Goal: Information Seeking & Learning: Learn about a topic

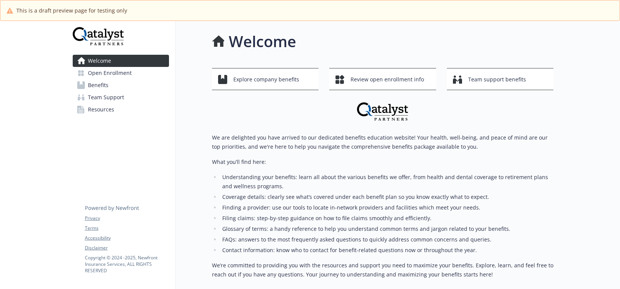
click at [102, 83] on span "Benefits" at bounding box center [98, 85] width 21 height 12
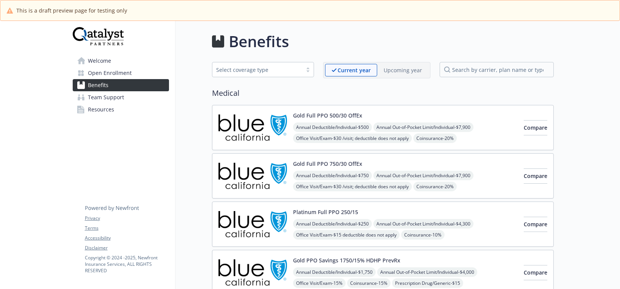
click at [388, 68] on p "Upcoming year" at bounding box center [403, 70] width 38 height 8
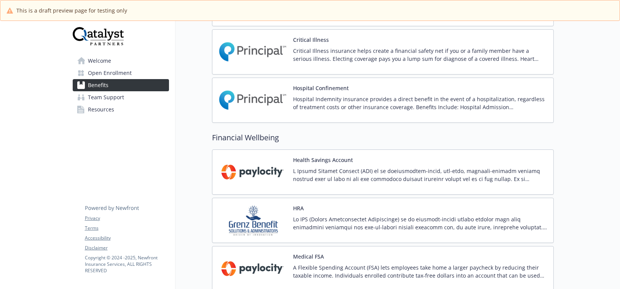
scroll to position [989, 0]
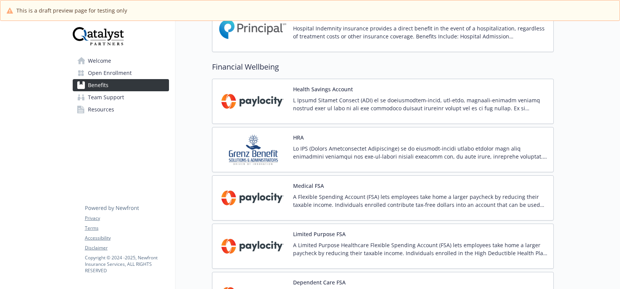
click at [372, 146] on p at bounding box center [420, 153] width 254 height 16
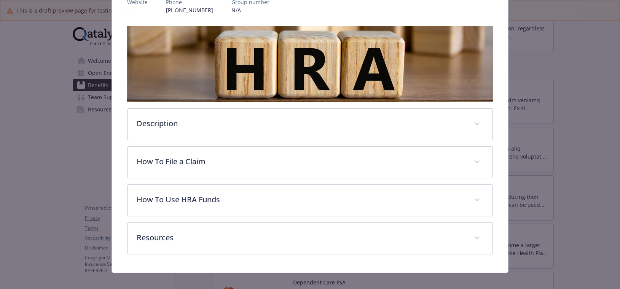
scroll to position [110, 0]
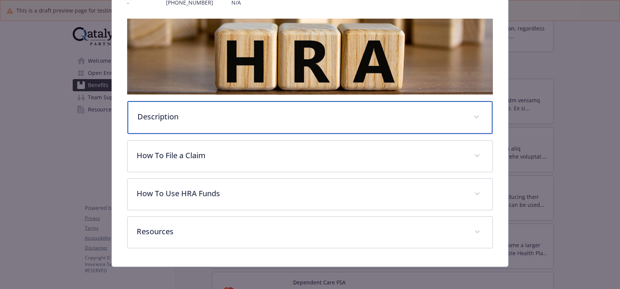
click at [210, 117] on p "Description" at bounding box center [300, 116] width 327 height 11
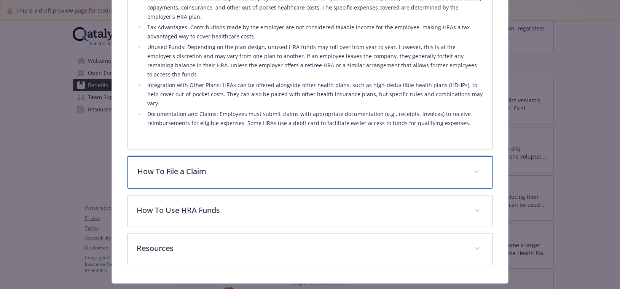
scroll to position [288, 0]
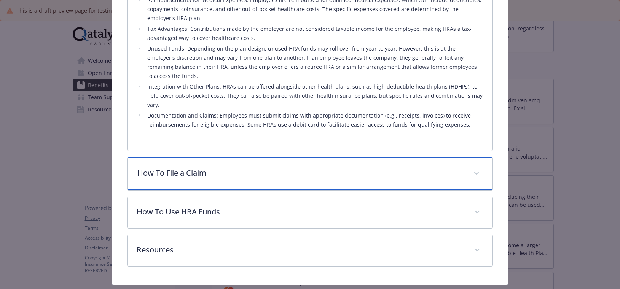
click at [212, 167] on p "How To File a Claim" at bounding box center [300, 172] width 327 height 11
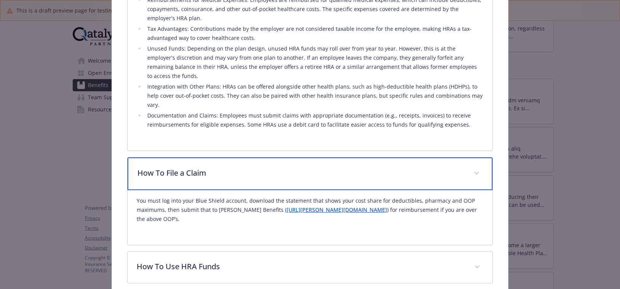
click at [212, 167] on p "How To File a Claim" at bounding box center [300, 172] width 327 height 11
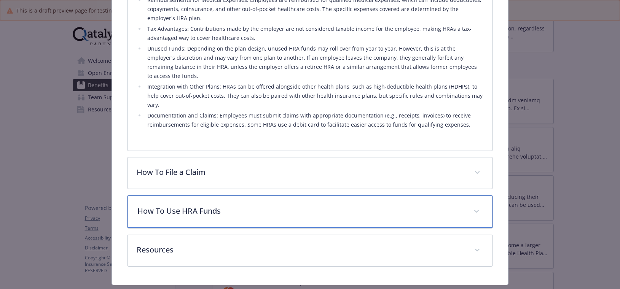
click at [209, 205] on p "How To Use HRA Funds" at bounding box center [300, 210] width 327 height 11
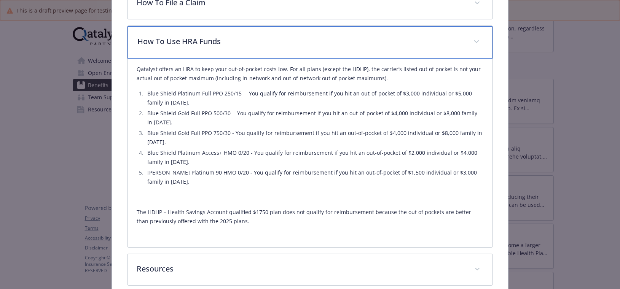
scroll to position [469, 0]
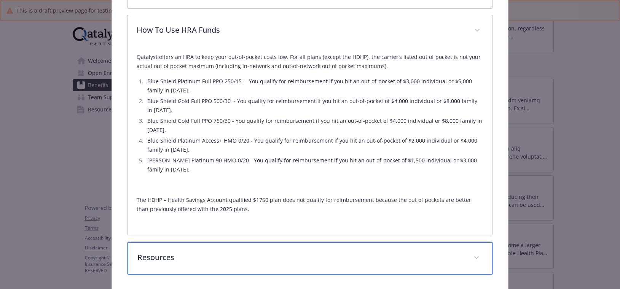
click at [189, 242] on div "Resources" at bounding box center [309, 258] width 365 height 33
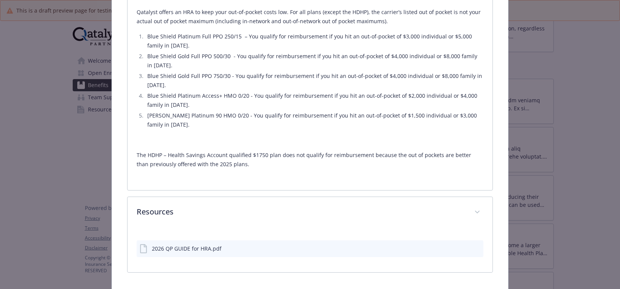
scroll to position [511, 0]
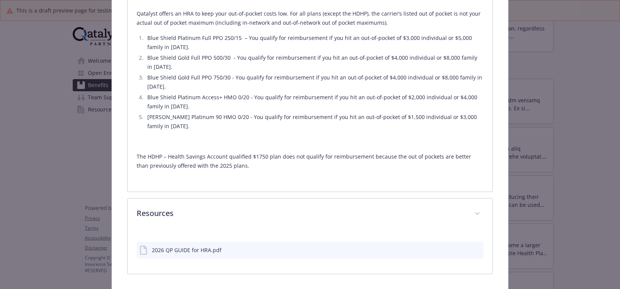
click at [473, 247] on icon "preview file" at bounding box center [476, 249] width 7 height 5
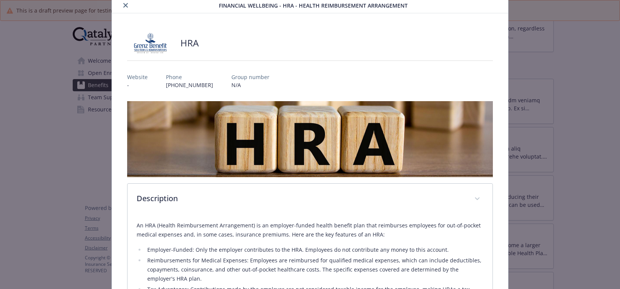
scroll to position [0, 0]
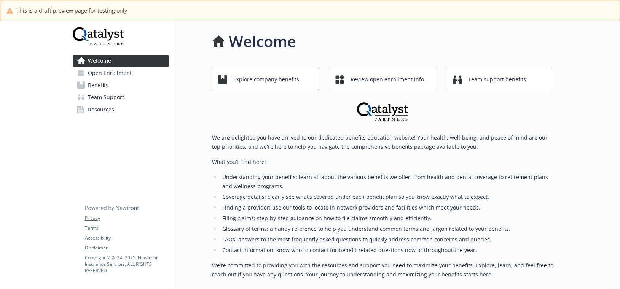
click at [108, 85] on span "Benefits" at bounding box center [98, 85] width 21 height 12
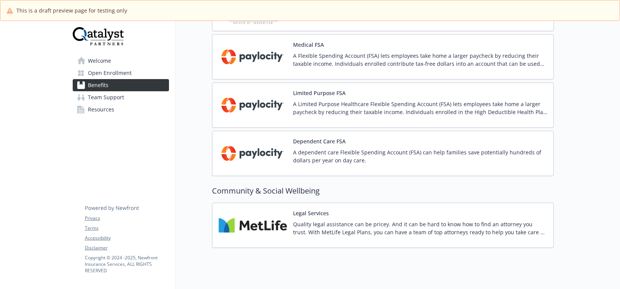
scroll to position [1142, 0]
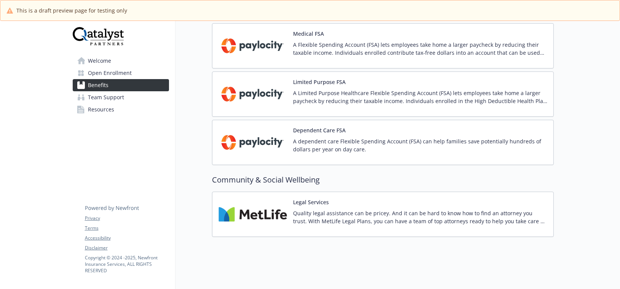
click at [117, 96] on span "Team Support" at bounding box center [106, 97] width 36 height 12
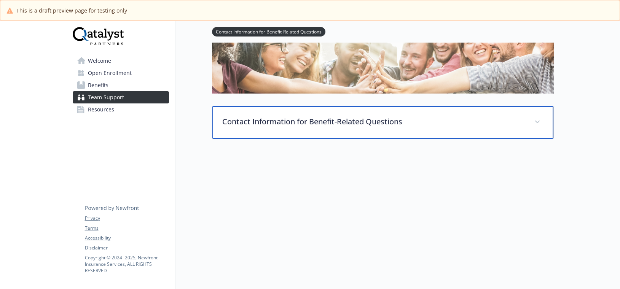
scroll to position [67, 0]
click at [311, 124] on div "Contact Information for Benefit-Related Questions" at bounding box center [382, 122] width 341 height 33
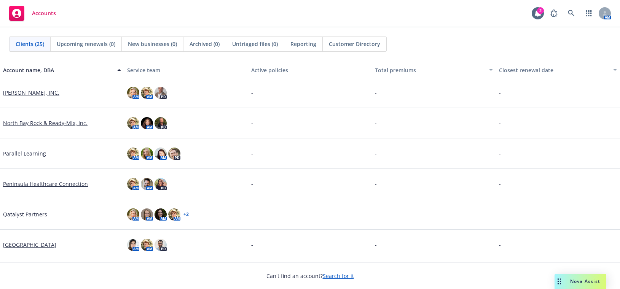
scroll to position [495, 0]
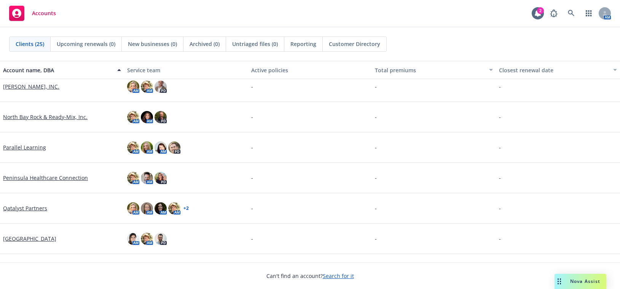
click at [38, 207] on link "Qatalyst Partners" at bounding box center [25, 208] width 44 height 8
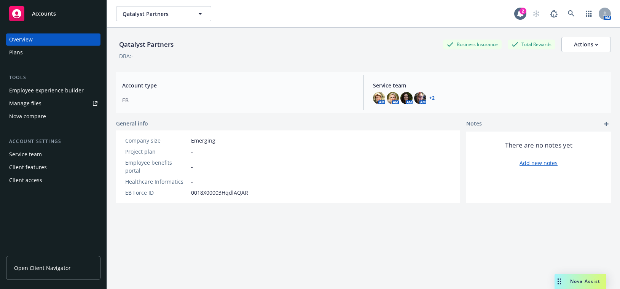
click at [61, 90] on div "Employee experience builder" at bounding box center [46, 90] width 75 height 12
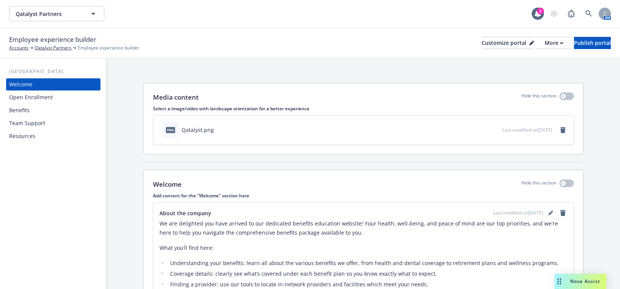
click at [36, 122] on div "Team Support" at bounding box center [27, 123] width 36 height 12
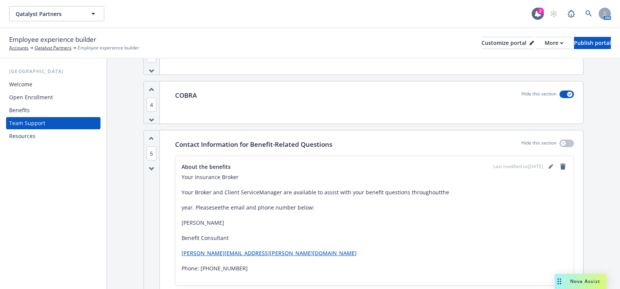
scroll to position [304, 0]
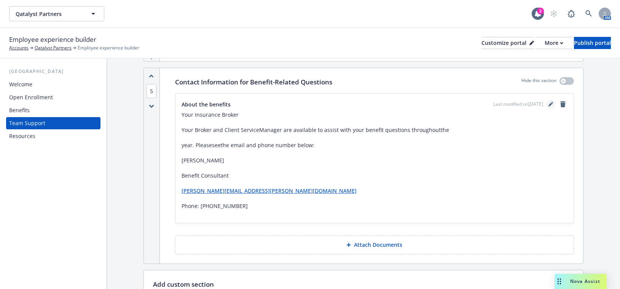
click at [548, 105] on icon "editPencil" at bounding box center [550, 104] width 5 height 5
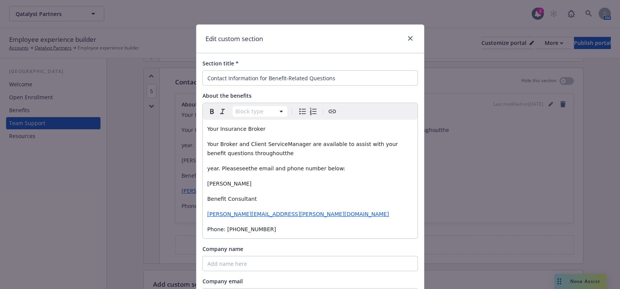
click at [255, 154] on span "Your Broker and Client ServiceManager are available to assist with your benefit…" at bounding box center [303, 148] width 192 height 15
click at [276, 146] on span "Your Broker and Client ServiceManager are available to assist with your benefit…" at bounding box center [303, 148] width 192 height 15
click at [256, 154] on span "Your Broker and Client Service Manager are available to assist with your benefi…" at bounding box center [304, 148] width 194 height 15
click at [231, 170] on span "year. Pleaseseethe email and phone number below:" at bounding box center [276, 169] width 138 height 6
drag, startPoint x: 240, startPoint y: 169, endPoint x: 273, endPoint y: 175, distance: 33.4
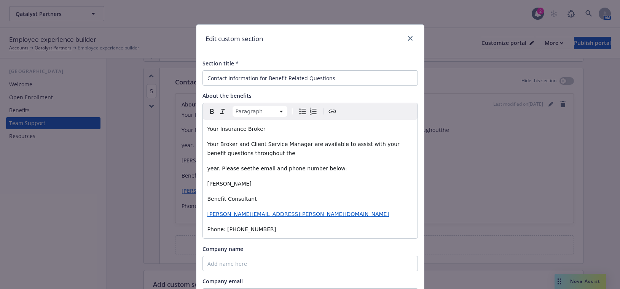
click at [241, 169] on span "year. Please seethe email and phone number below:" at bounding box center [277, 169] width 140 height 6
drag, startPoint x: 247, startPoint y: 185, endPoint x: 205, endPoint y: 183, distance: 42.6
click at [207, 183] on p "[PERSON_NAME]" at bounding box center [309, 183] width 205 height 9
click at [212, 114] on icon "Bold" at bounding box center [211, 111] width 9 height 9
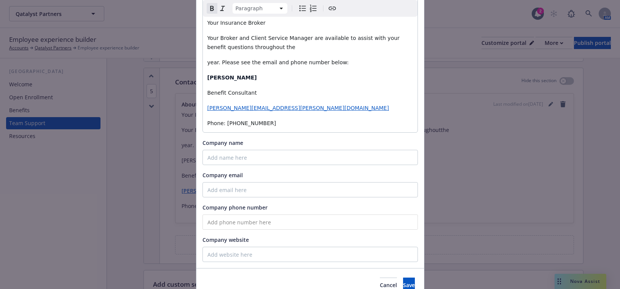
scroll to position [106, 0]
click at [403, 284] on span "Save" at bounding box center [409, 285] width 12 height 7
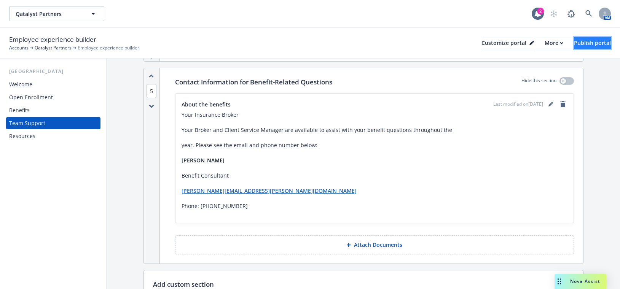
click at [574, 42] on div "Publish portal" at bounding box center [592, 42] width 37 height 11
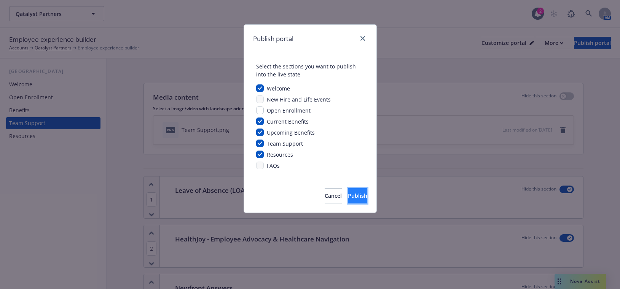
click at [348, 193] on span "Publish" at bounding box center [357, 195] width 19 height 7
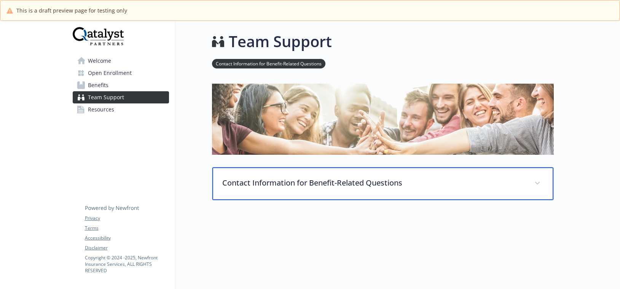
click at [240, 184] on p "Contact Information for Benefit-Related Questions" at bounding box center [373, 182] width 303 height 11
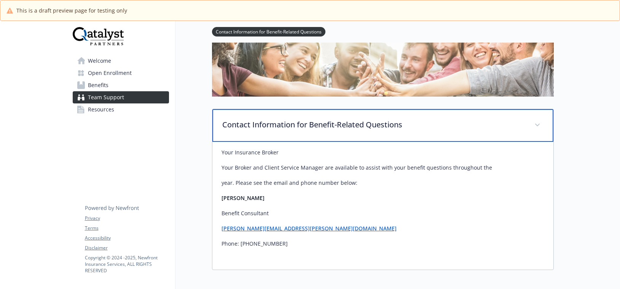
scroll to position [76, 0]
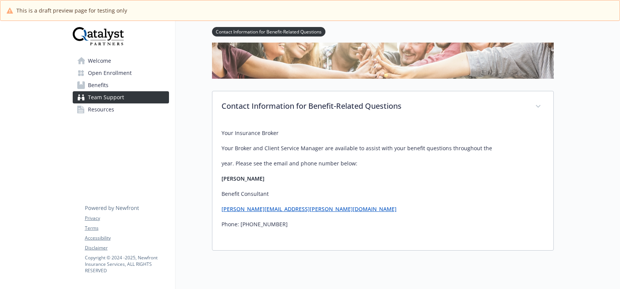
click at [102, 114] on span "Resources" at bounding box center [101, 110] width 26 height 12
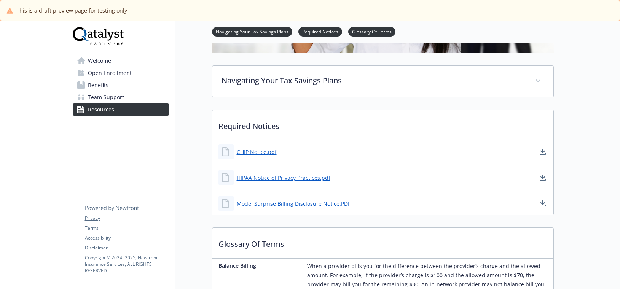
scroll to position [152, 0]
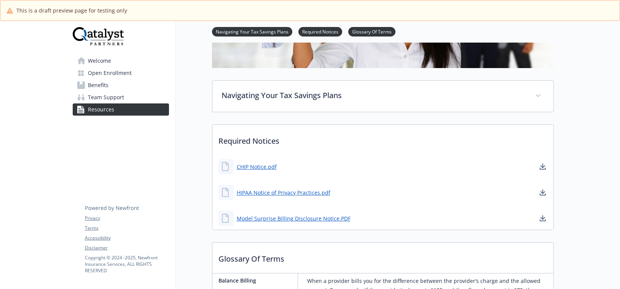
click at [117, 97] on span "Team Support" at bounding box center [106, 97] width 36 height 12
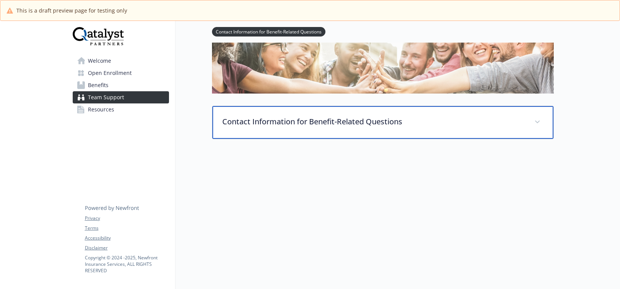
scroll to position [67, 0]
click at [296, 126] on div "Contact Information for Benefit-Related Questions" at bounding box center [382, 122] width 341 height 33
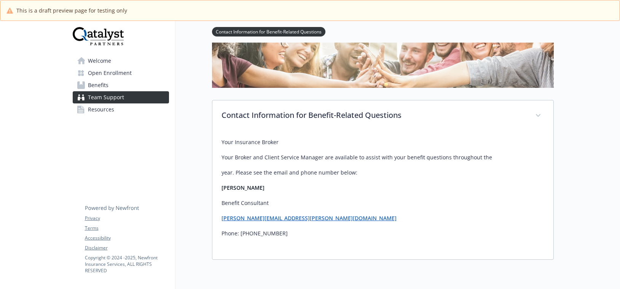
click at [97, 61] on span "Welcome" at bounding box center [99, 61] width 23 height 12
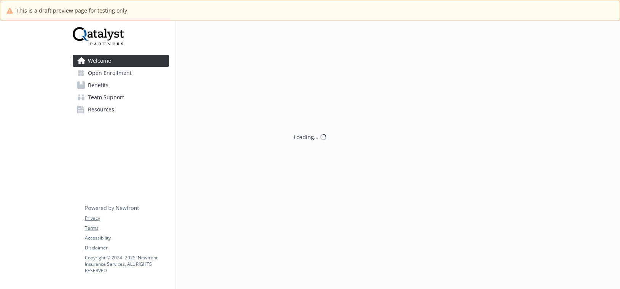
scroll to position [67, 0]
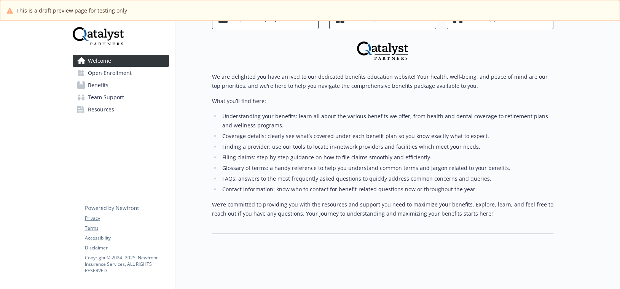
click at [118, 73] on span "Open Enrollment" at bounding box center [110, 73] width 44 height 12
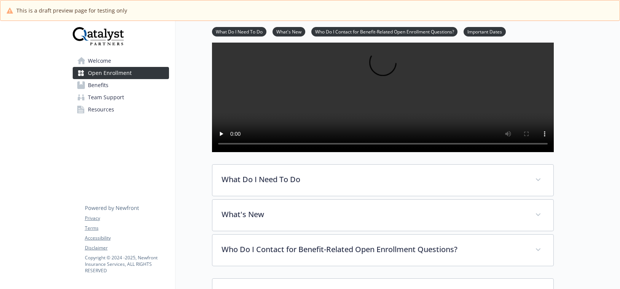
scroll to position [181, 0]
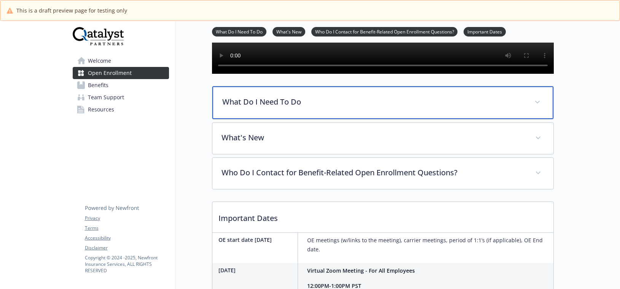
click at [293, 119] on div "What Do I Need To Do" at bounding box center [382, 102] width 341 height 33
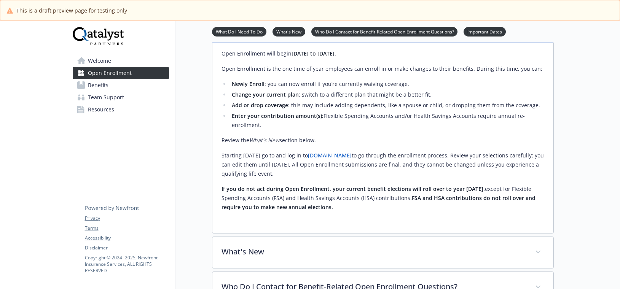
scroll to position [333, 0]
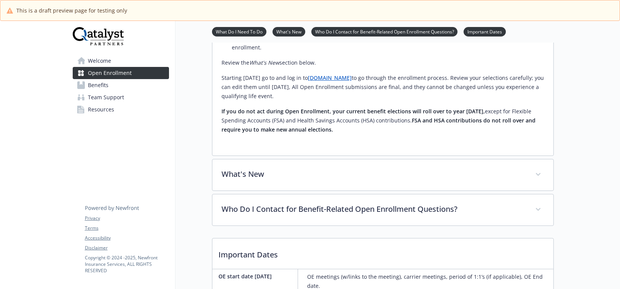
click at [93, 84] on span "Benefits" at bounding box center [98, 85] width 21 height 12
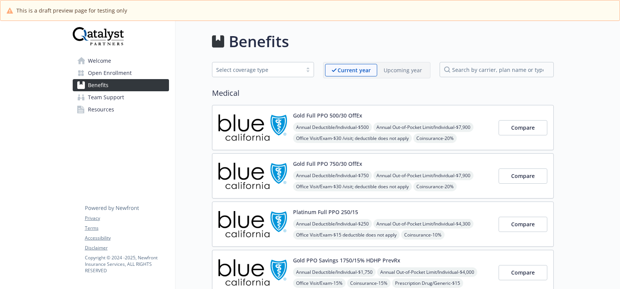
click at [404, 67] on p "Upcoming year" at bounding box center [403, 70] width 38 height 8
click at [401, 72] on p "Upcoming year" at bounding box center [402, 70] width 39 height 8
click at [339, 116] on button "Gold Full PPO 500/30 OffEx" at bounding box center [327, 115] width 69 height 8
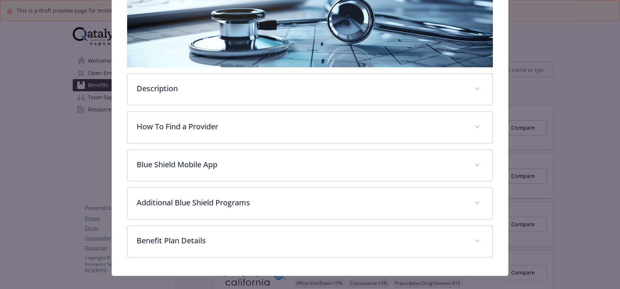
scroll to position [148, 0]
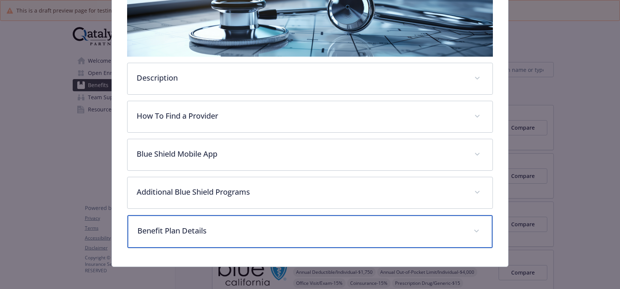
click at [187, 231] on p "Benefit Plan Details" at bounding box center [300, 230] width 327 height 11
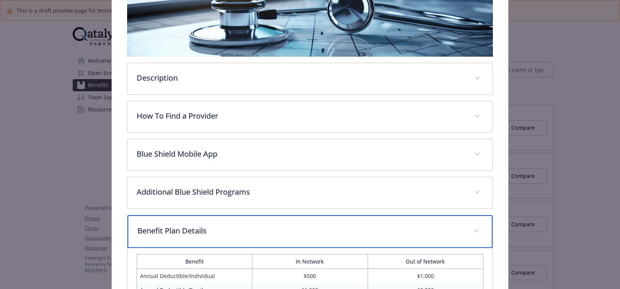
click at [187, 231] on p "Benefit Plan Details" at bounding box center [300, 230] width 327 height 11
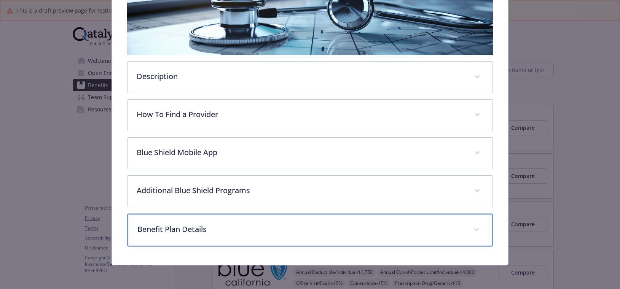
scroll to position [111, 0]
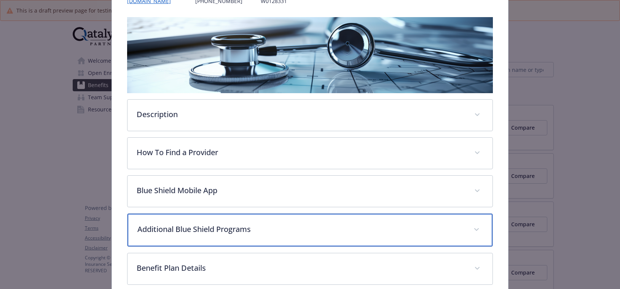
click at [237, 230] on p "Additional Blue Shield Programs" at bounding box center [300, 229] width 327 height 11
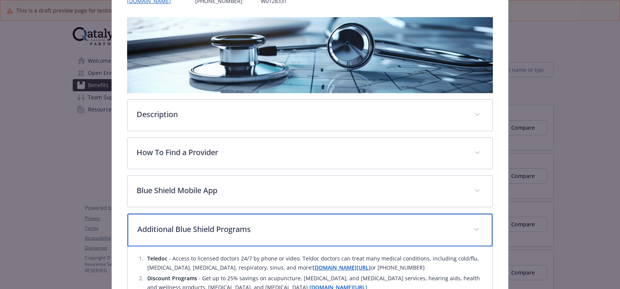
click at [237, 230] on p "Additional Blue Shield Programs" at bounding box center [300, 229] width 327 height 11
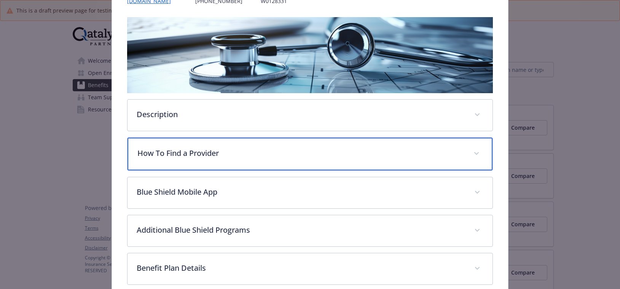
click at [199, 156] on p "How To Find a Provider" at bounding box center [300, 153] width 327 height 11
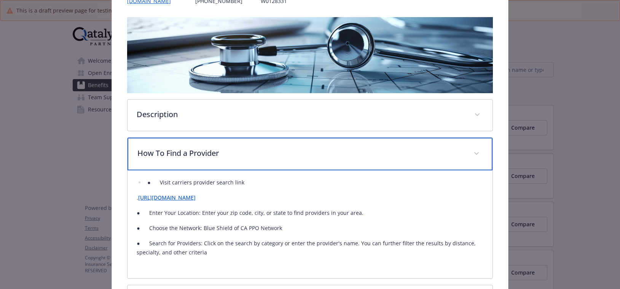
click at [199, 156] on p "How To Find a Provider" at bounding box center [300, 153] width 327 height 11
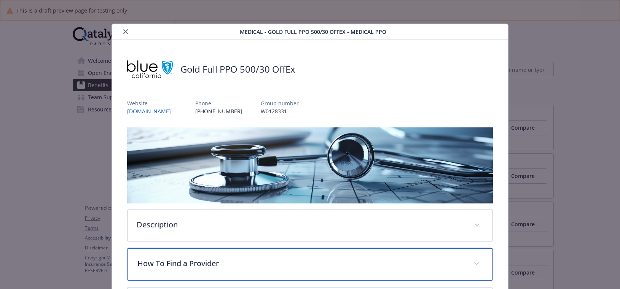
scroll to position [0, 0]
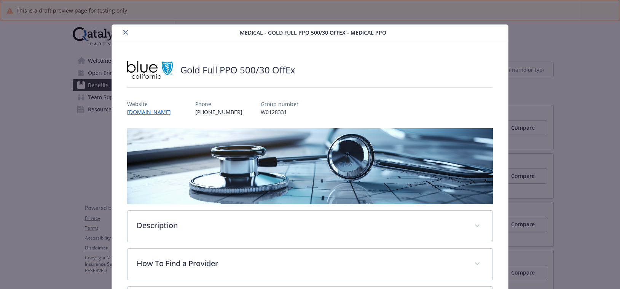
click at [123, 30] on icon "close" at bounding box center [125, 32] width 5 height 5
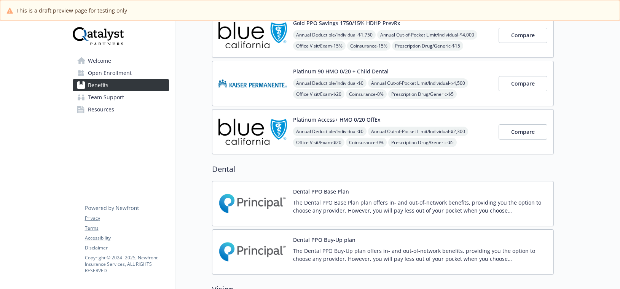
scroll to position [304, 0]
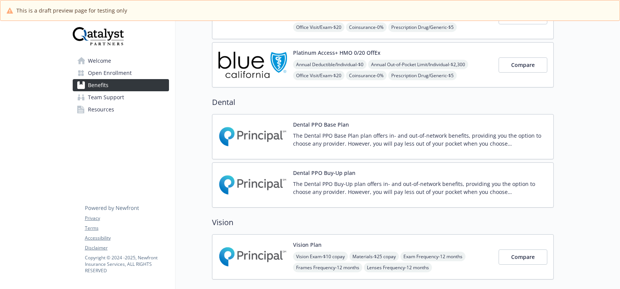
click at [334, 142] on p "The Dental PPO Base Plan plan offers in- and out-of-network benefits, providing…" at bounding box center [420, 140] width 254 height 16
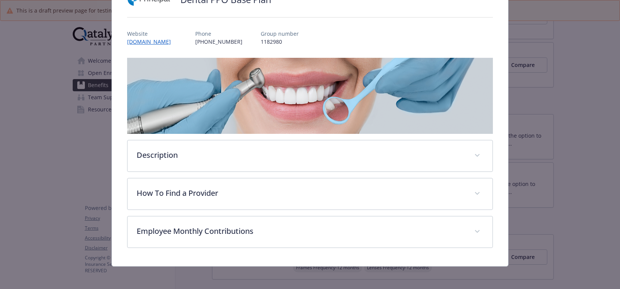
scroll to position [72, 0]
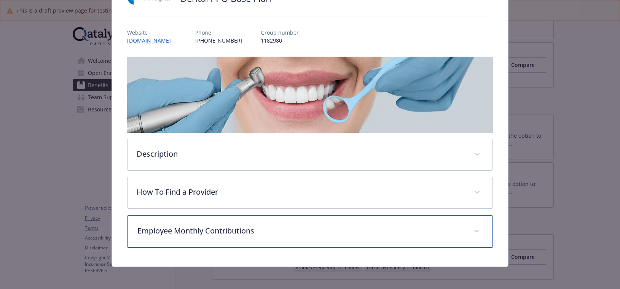
click at [245, 229] on p "Employee Monthly Contributions" at bounding box center [300, 230] width 327 height 11
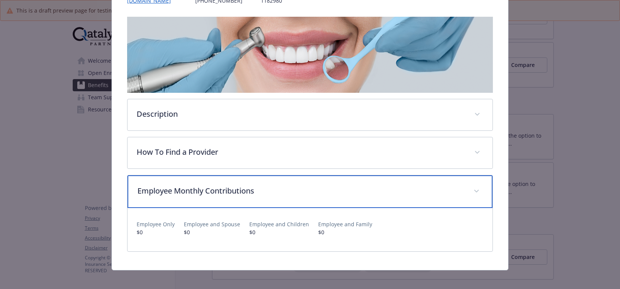
scroll to position [116, 0]
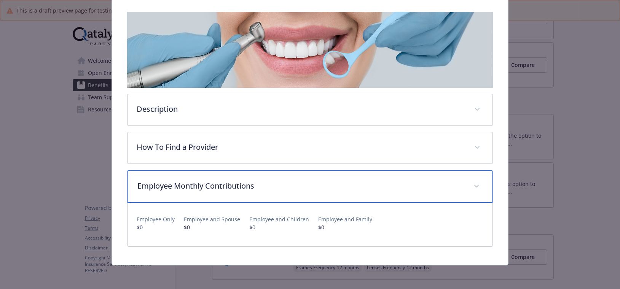
click at [300, 191] on p "Employee Monthly Contributions" at bounding box center [300, 185] width 327 height 11
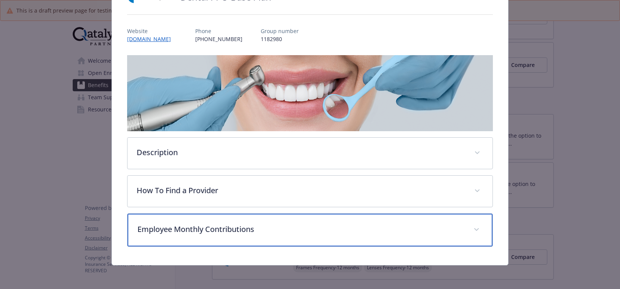
scroll to position [0, 0]
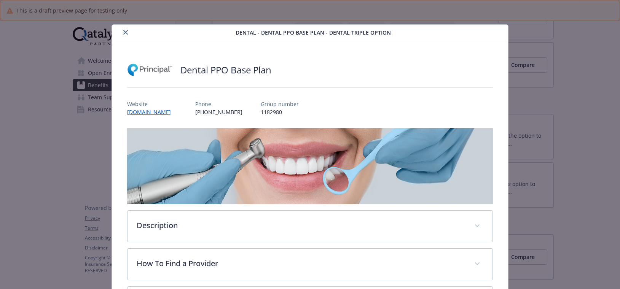
click at [127, 33] on icon "close" at bounding box center [125, 32] width 5 height 5
